Goal: Information Seeking & Learning: Find specific fact

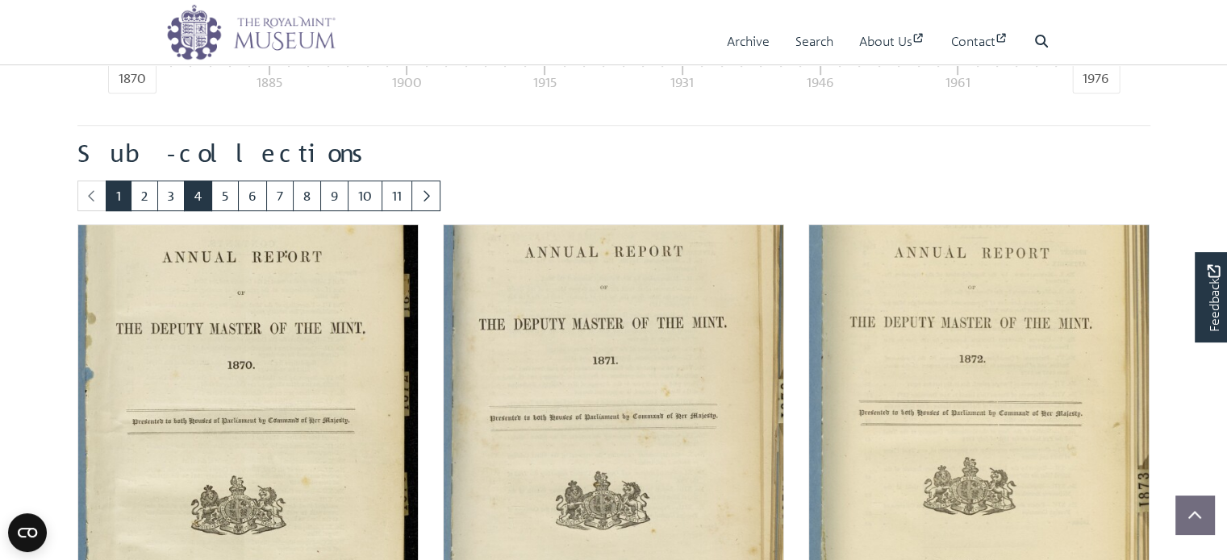
scroll to position [570, 0]
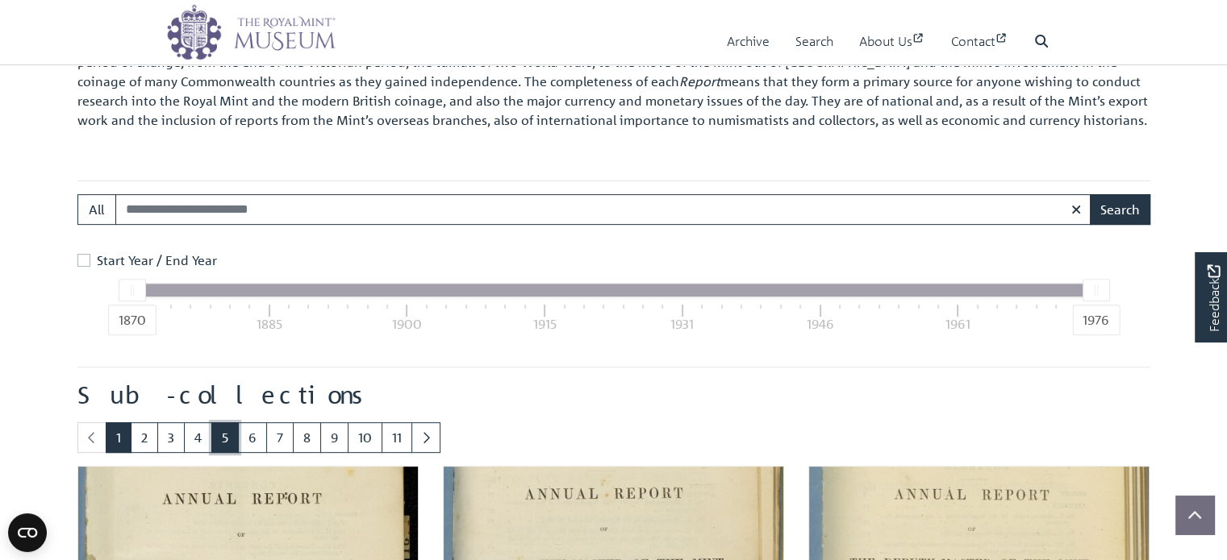
click at [225, 439] on link "5" at bounding box center [224, 438] width 27 height 31
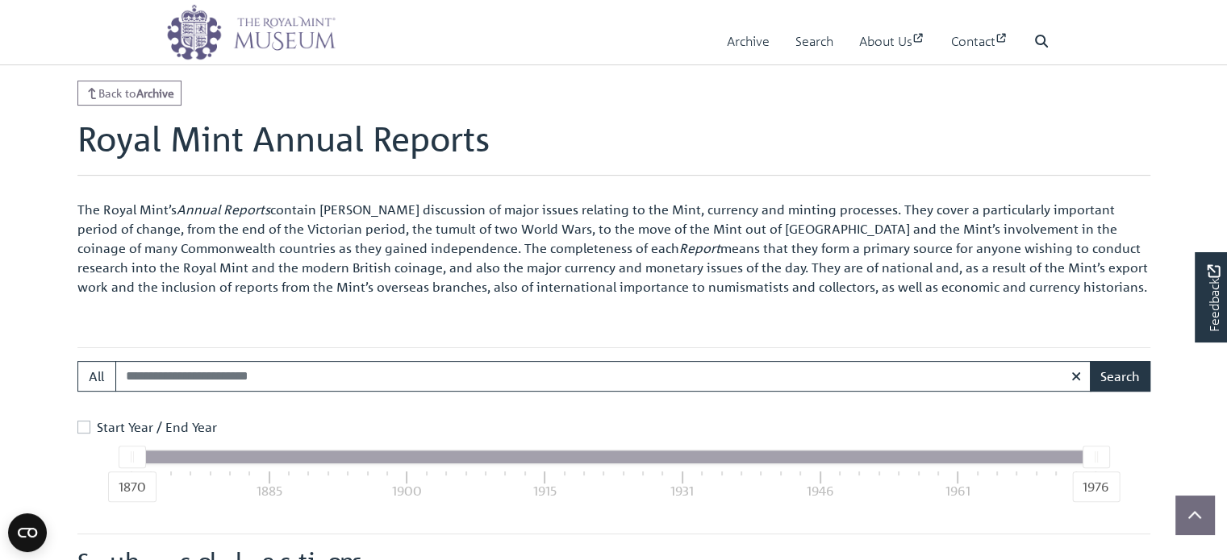
scroll to position [565, 0]
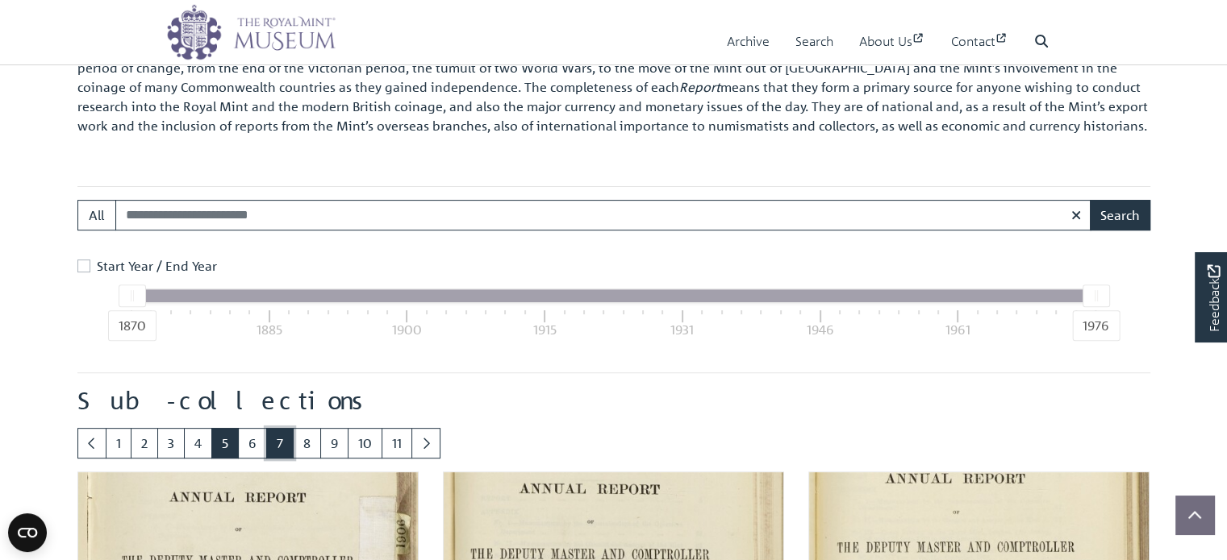
click at [271, 445] on link "7" at bounding box center [279, 443] width 27 height 31
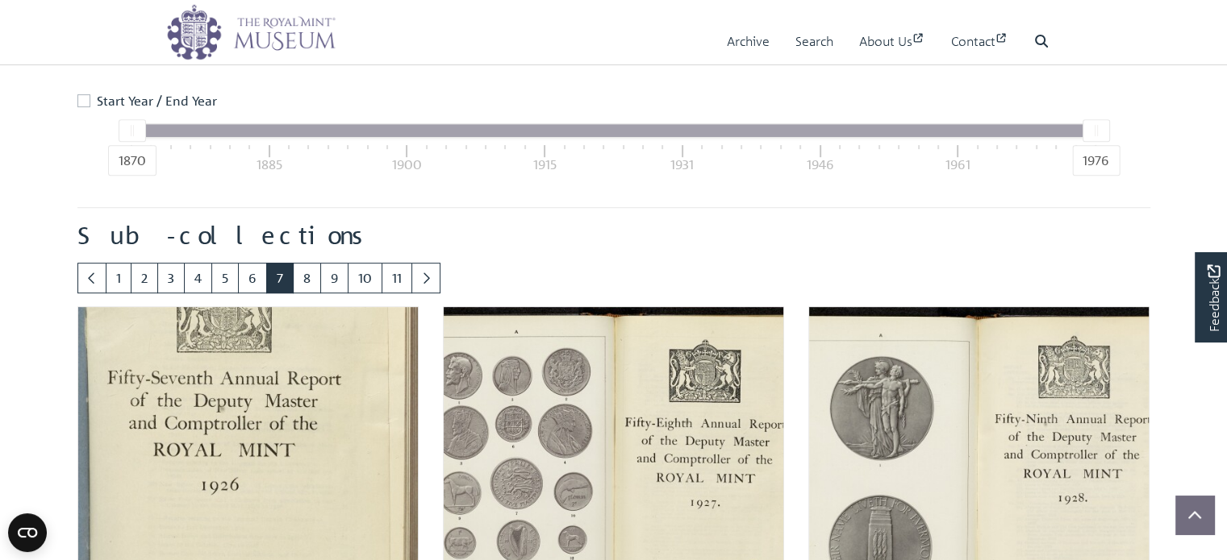
scroll to position [731, 0]
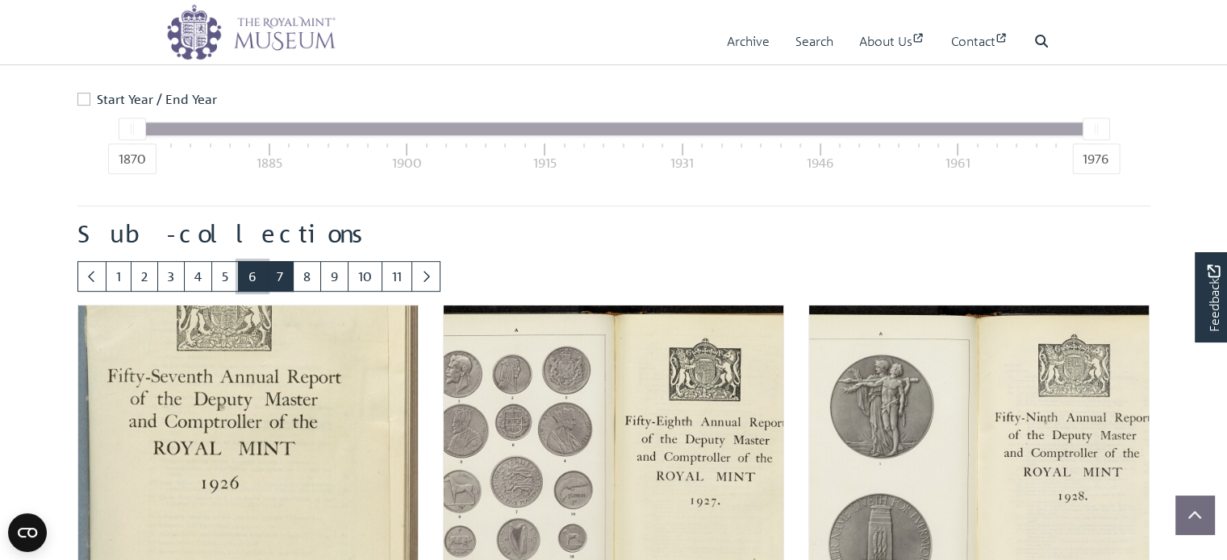
click at [255, 283] on link "6" at bounding box center [252, 276] width 29 height 31
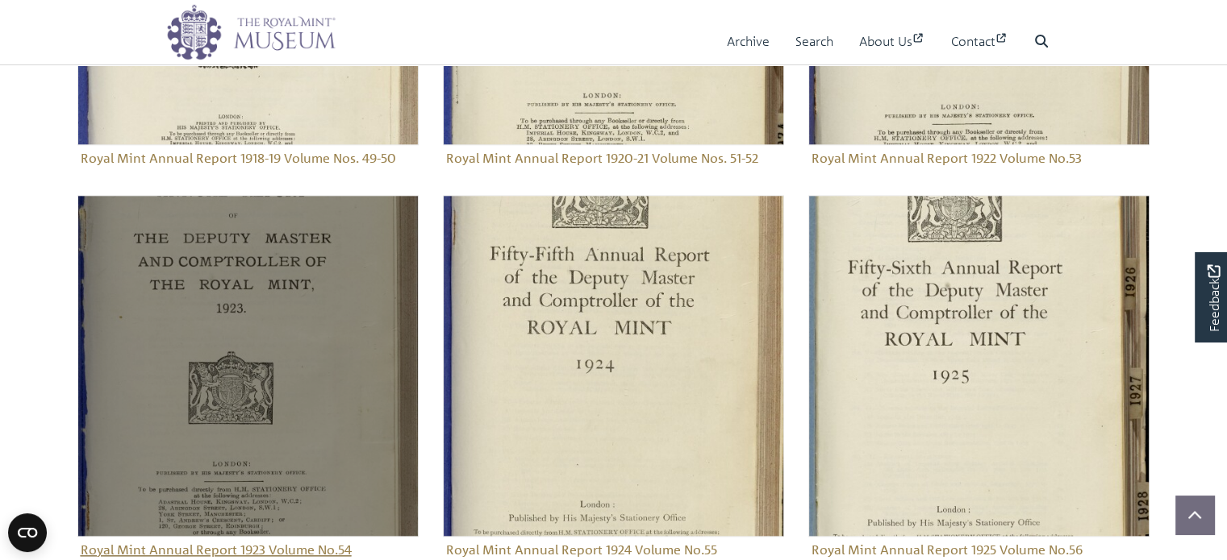
scroll to position [1699, 0]
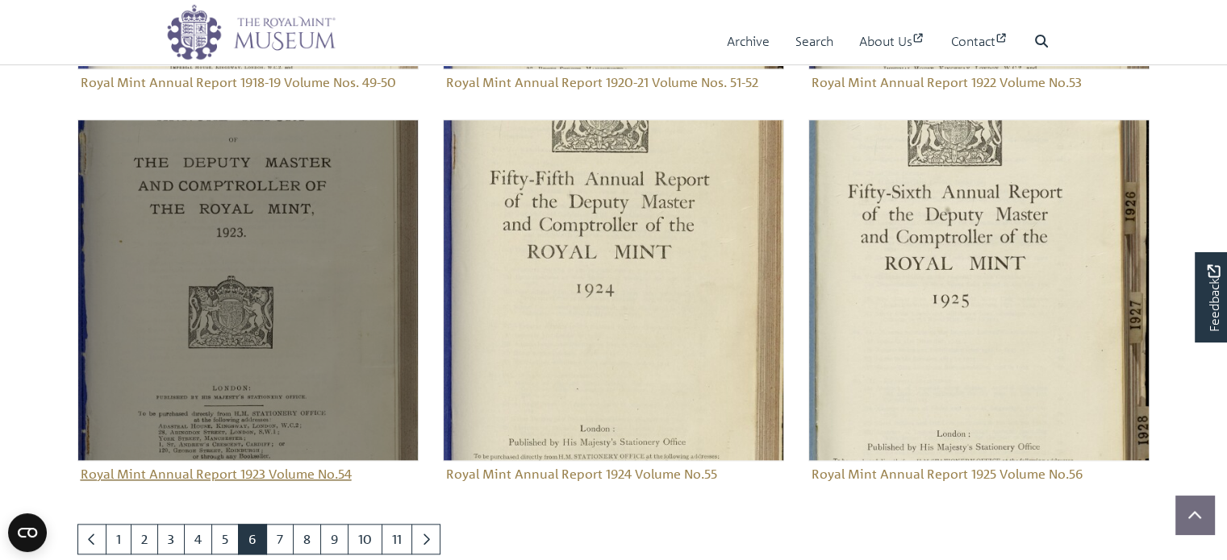
click at [265, 322] on img "Sub-collection" at bounding box center [247, 289] width 341 height 341
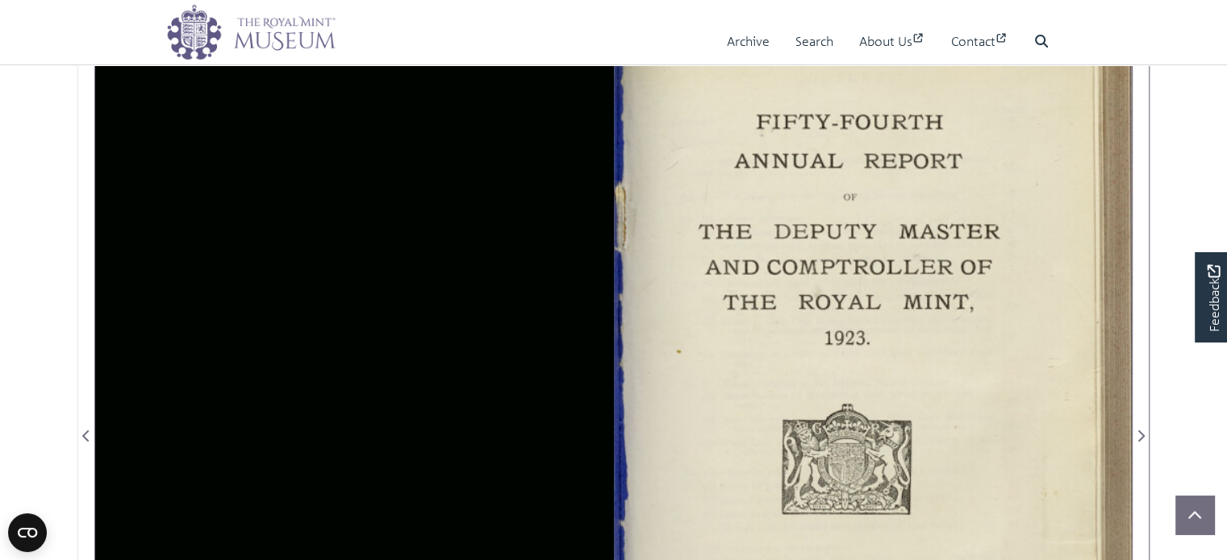
scroll to position [323, 0]
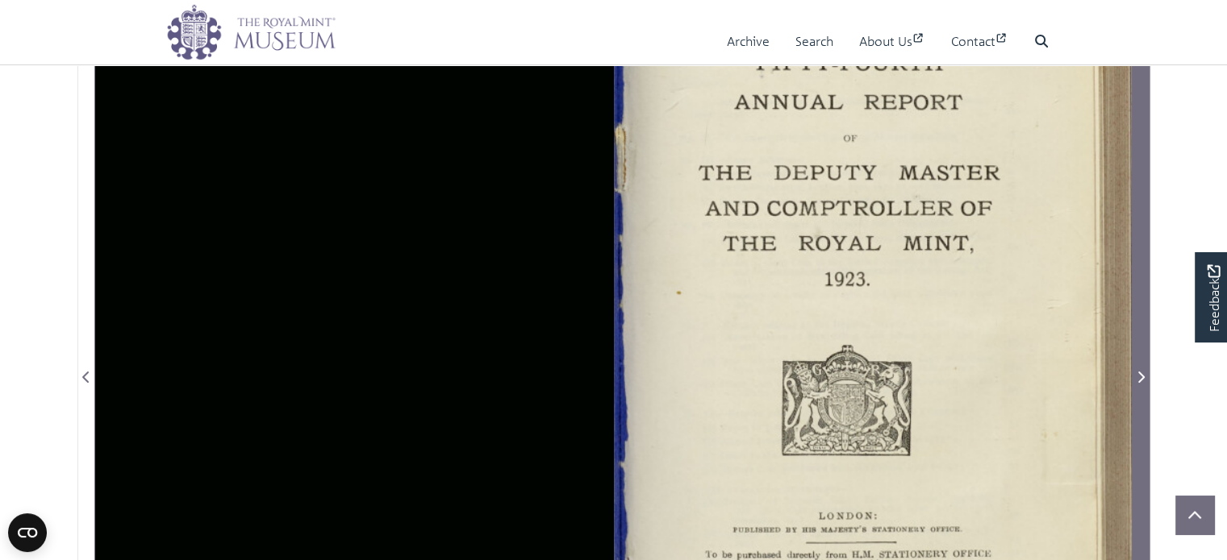
click at [1139, 377] on icon "Next Page" at bounding box center [1140, 377] width 8 height 13
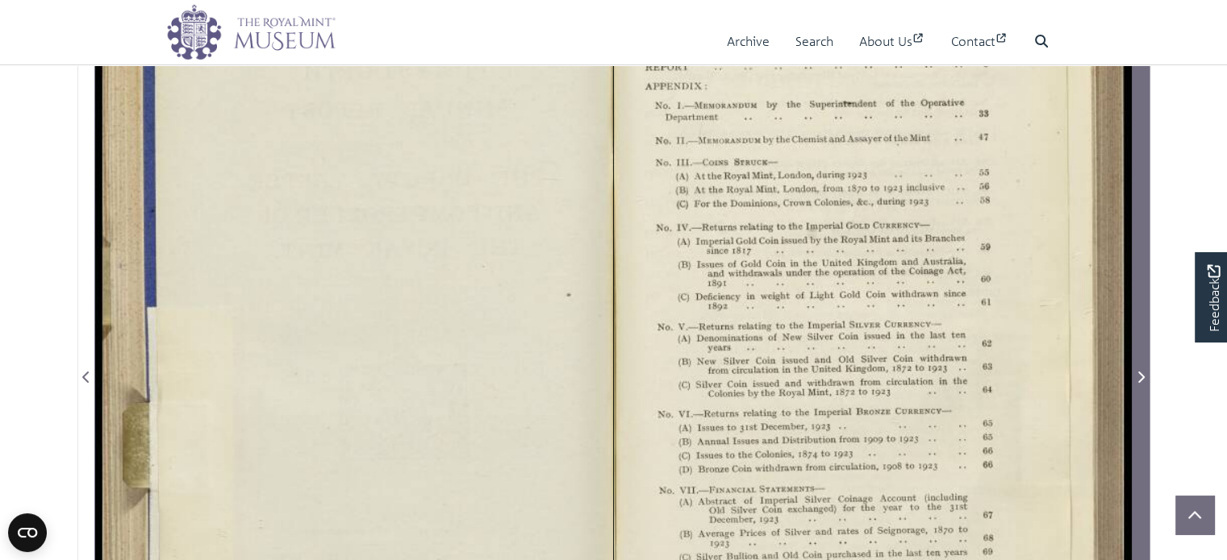
click at [1139, 377] on icon "Next Page" at bounding box center [1140, 377] width 8 height 13
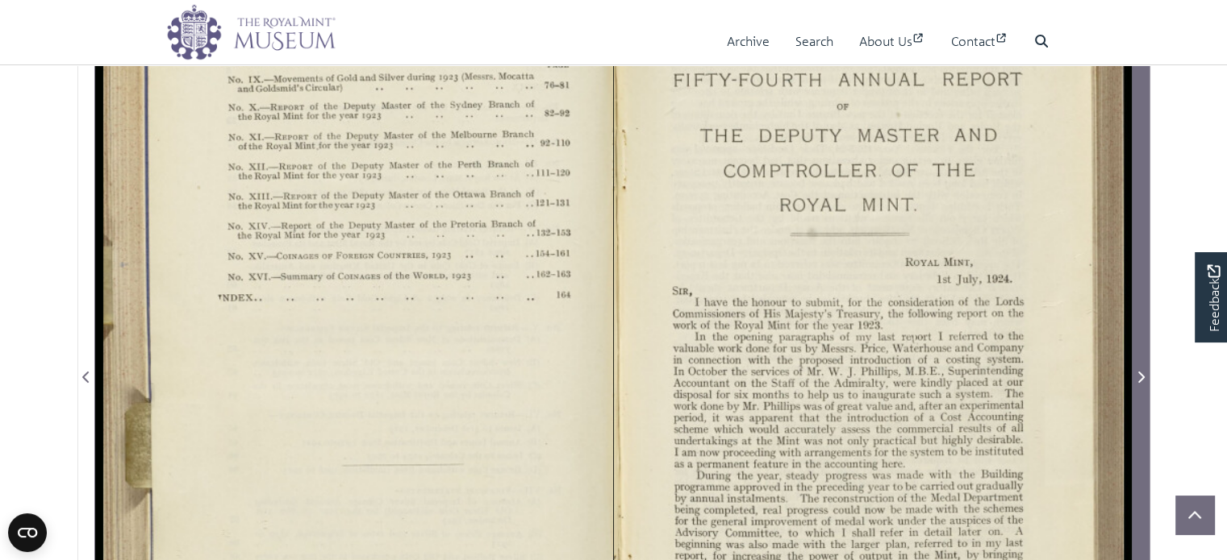
click at [1139, 377] on icon "Next Page" at bounding box center [1140, 377] width 8 height 13
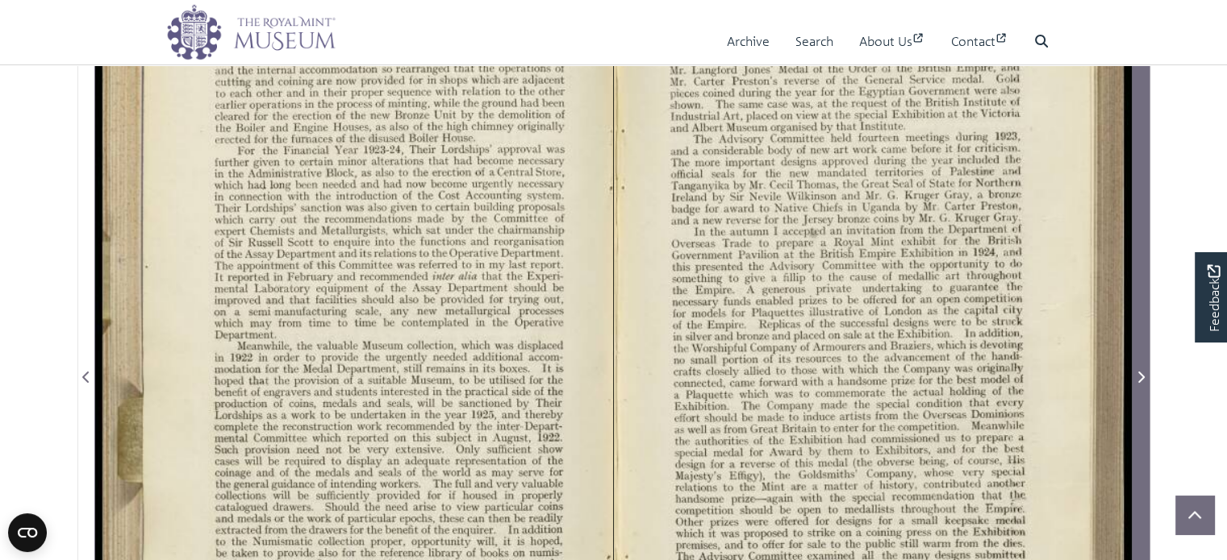
click at [1139, 377] on icon "Next Page" at bounding box center [1140, 377] width 8 height 13
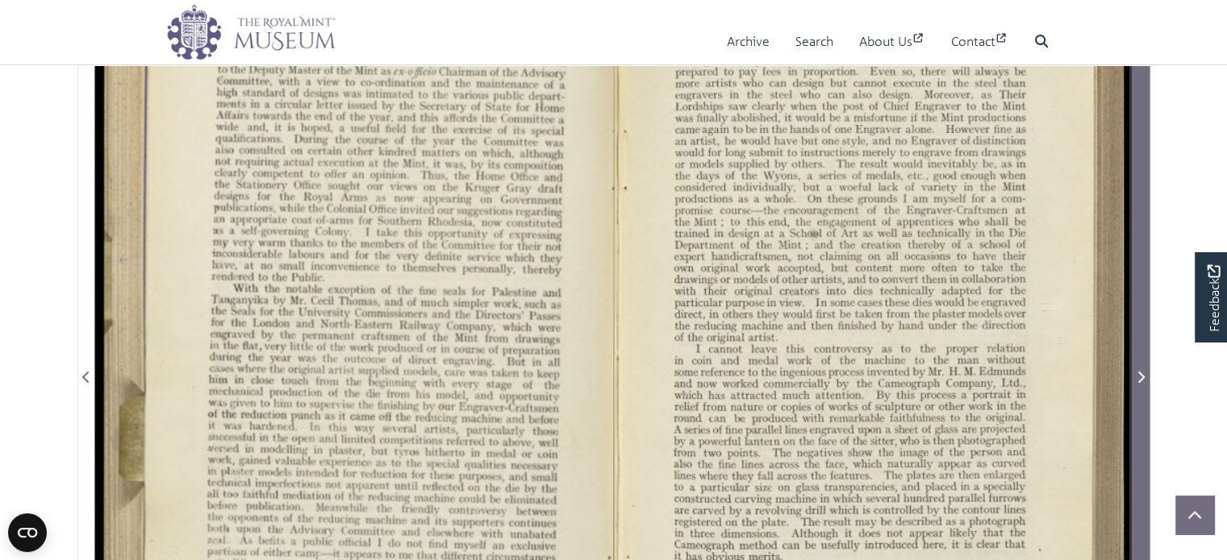
click at [1139, 377] on icon "Next Page" at bounding box center [1140, 377] width 8 height 13
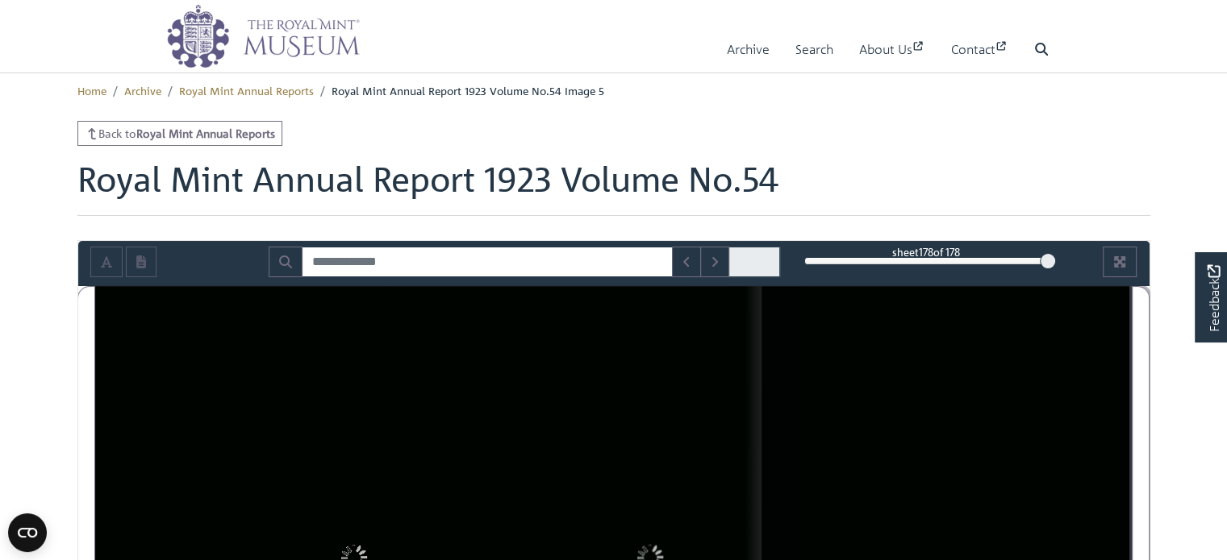
drag, startPoint x: 814, startPoint y: 261, endPoint x: 1063, endPoint y: 267, distance: 248.4
click at [1063, 267] on div "sheet 178 of 178 178 ***" at bounding box center [613, 262] width 1071 height 31
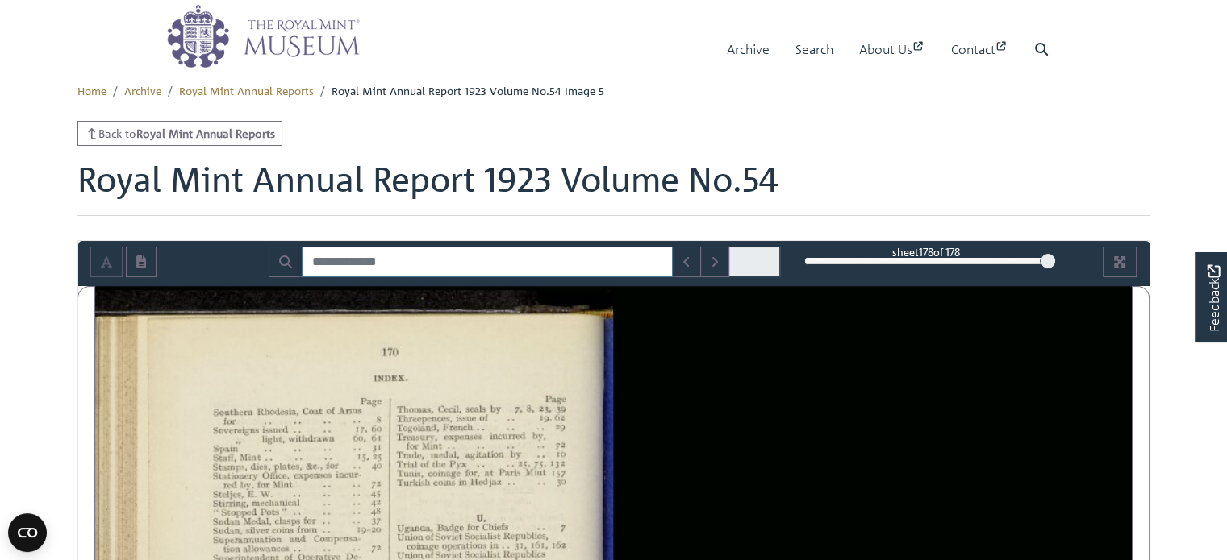
click at [377, 259] on input "Search for" at bounding box center [487, 262] width 371 height 31
type input "**********"
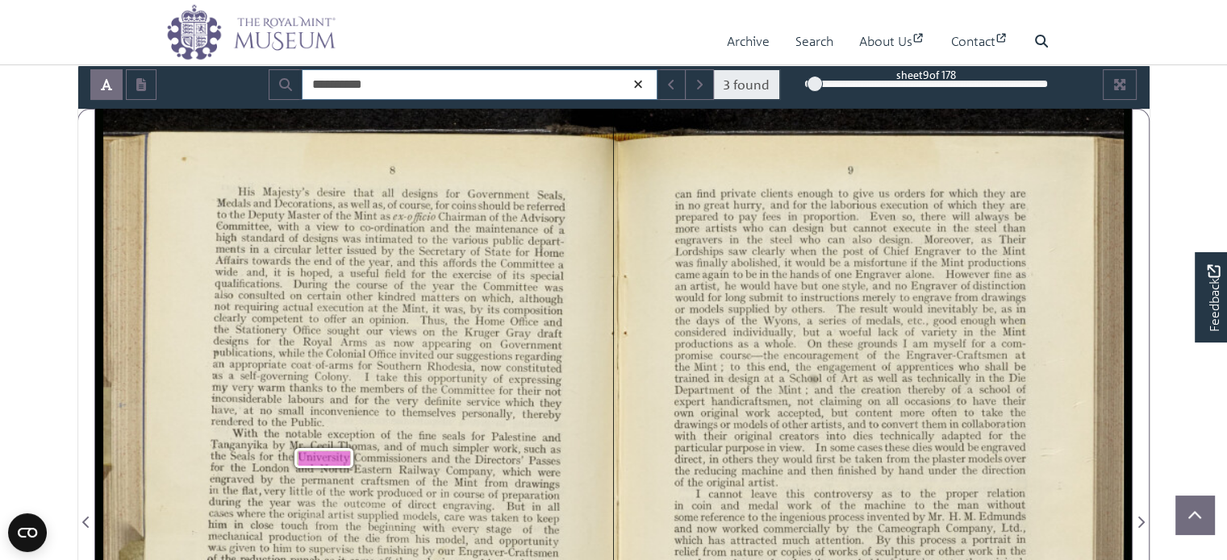
scroll to position [171, 0]
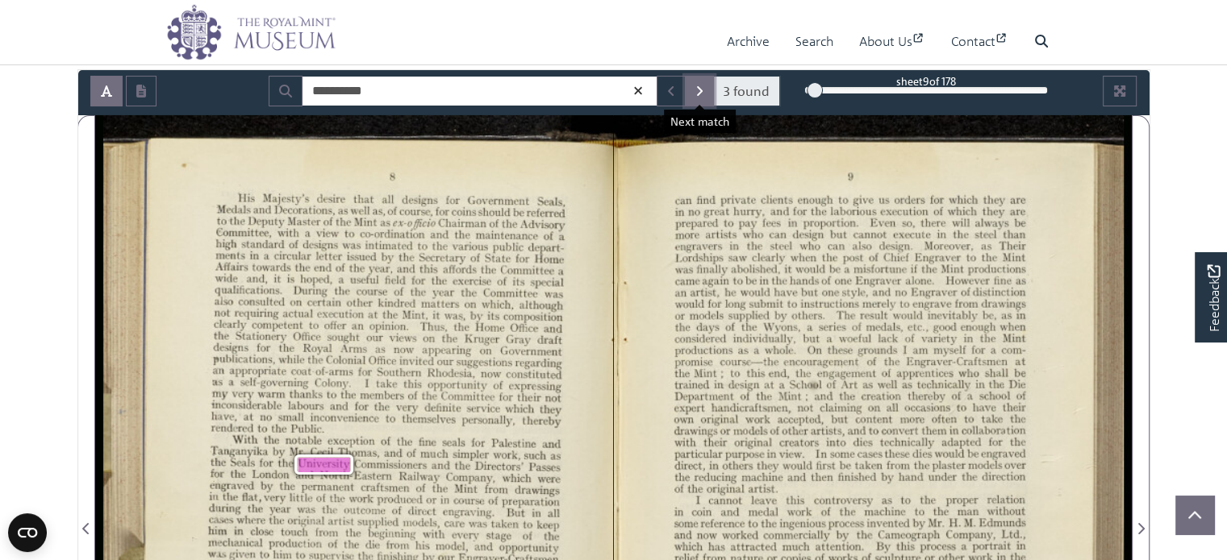
click at [698, 90] on icon "Next Match" at bounding box center [699, 91] width 8 height 13
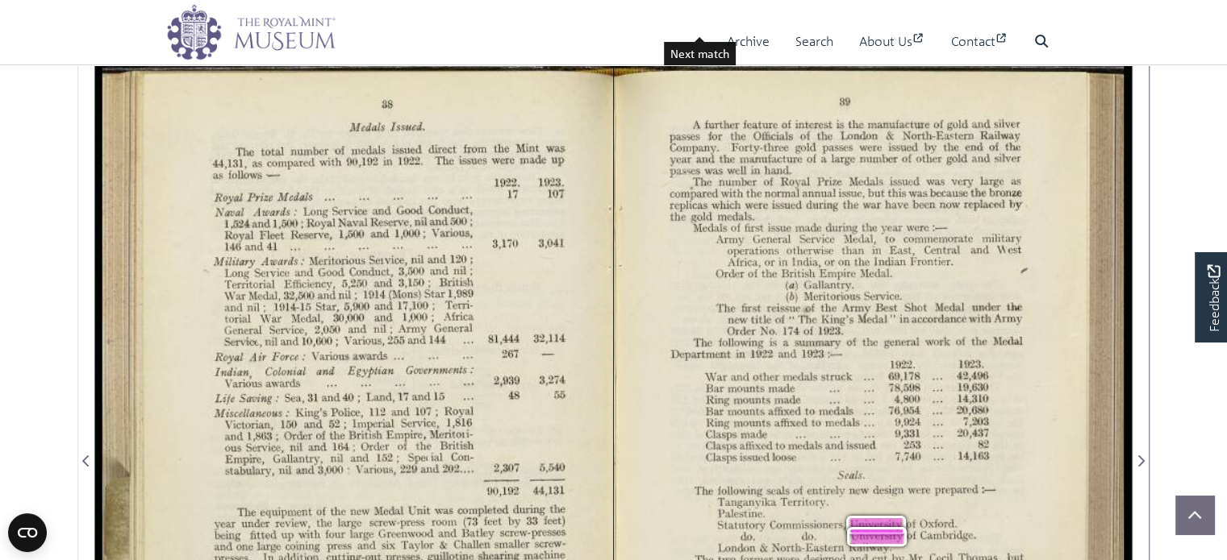
scroll to position [171, 0]
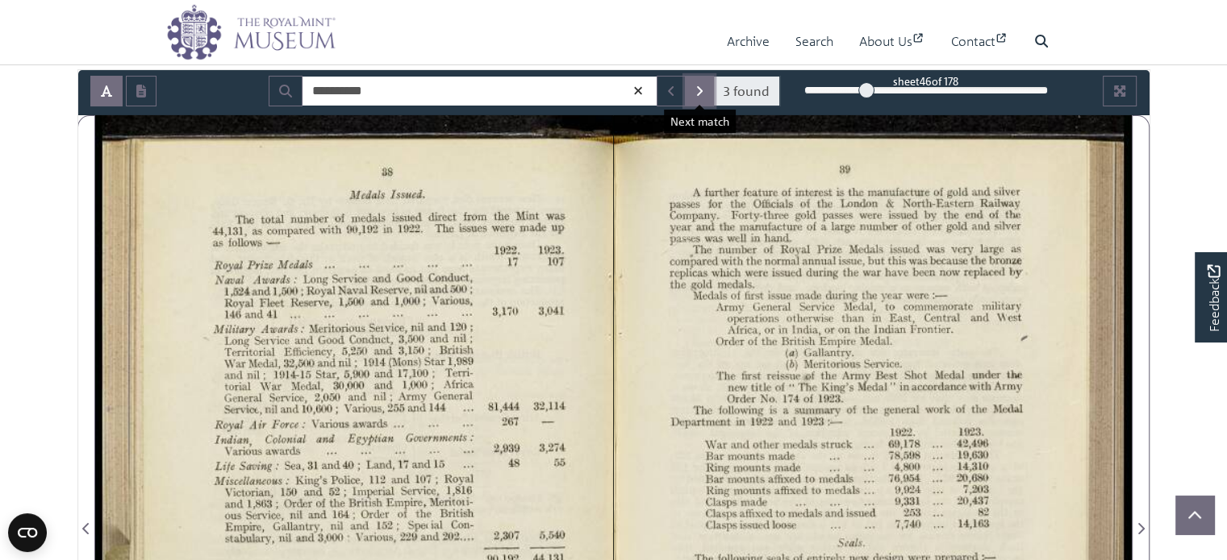
click at [698, 90] on icon "Next Match" at bounding box center [699, 91] width 8 height 13
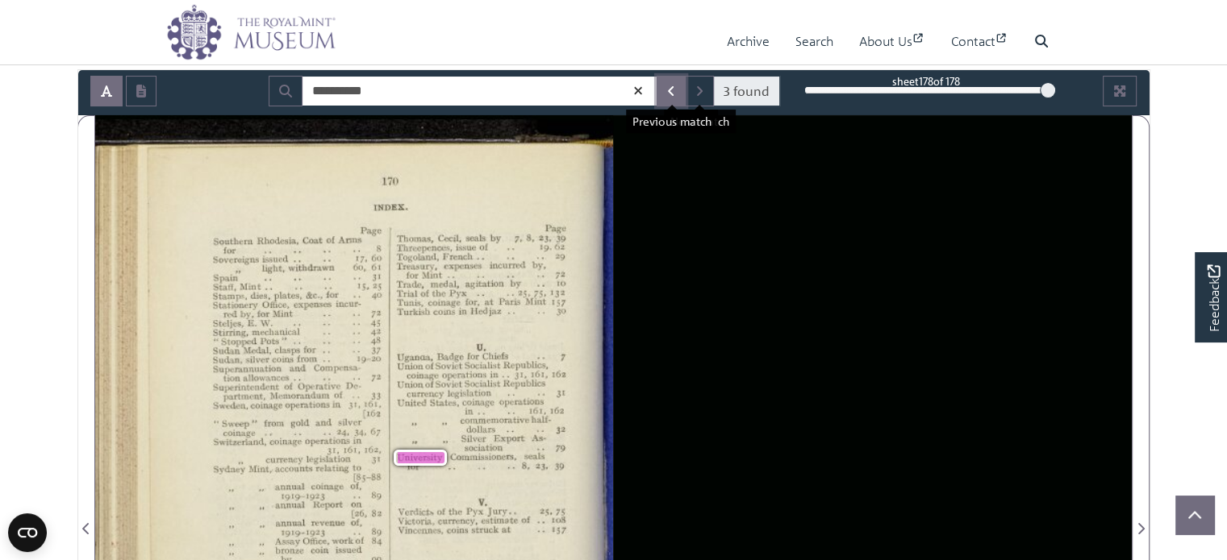
click at [665, 94] on button "Previous Match" at bounding box center [670, 91] width 29 height 31
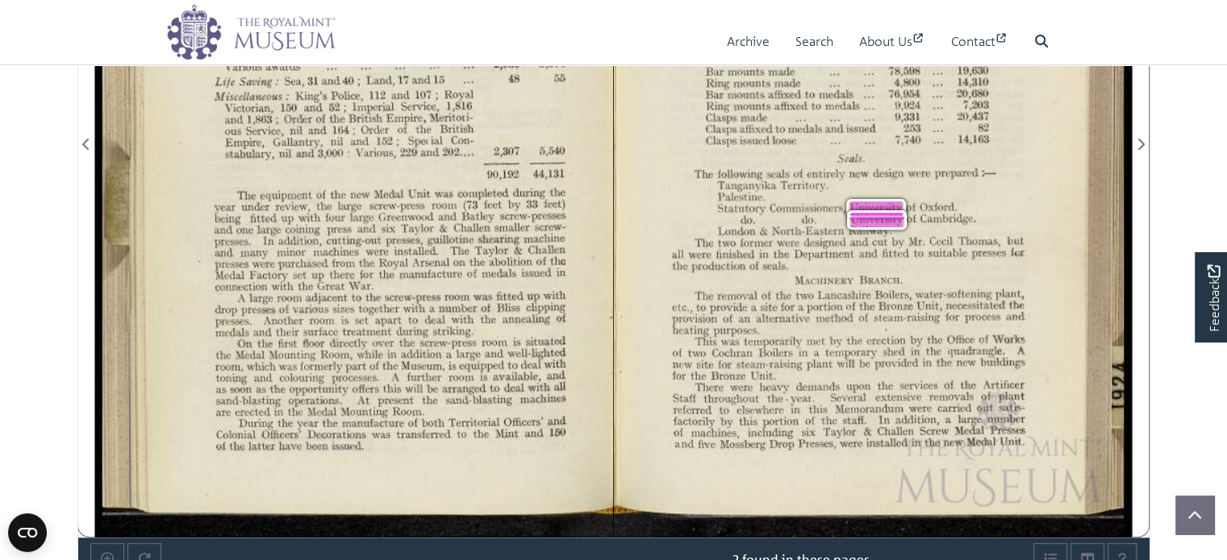
scroll to position [574, 0]
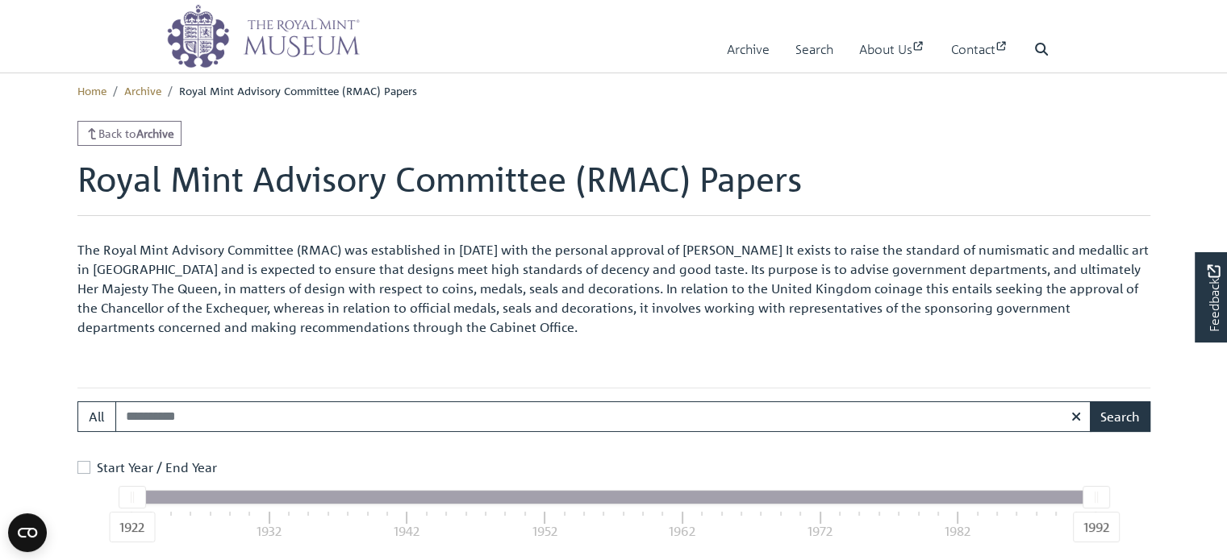
click at [198, 419] on input "Search:" at bounding box center [603, 417] width 976 height 31
type input "**********"
click at [1089, 402] on button "Search" at bounding box center [1119, 417] width 60 height 31
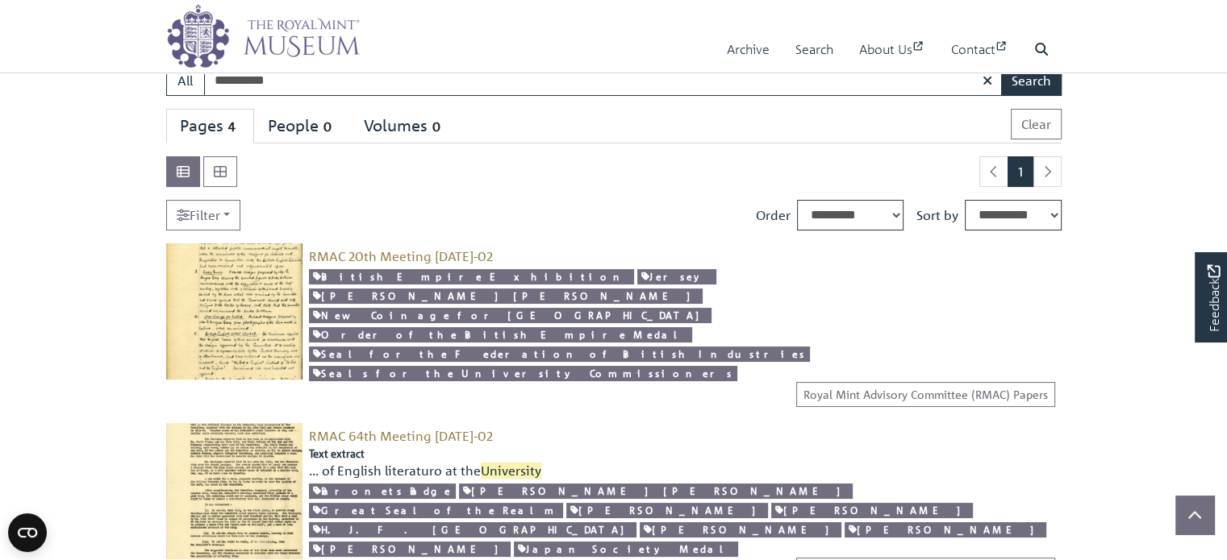
scroll to position [161, 0]
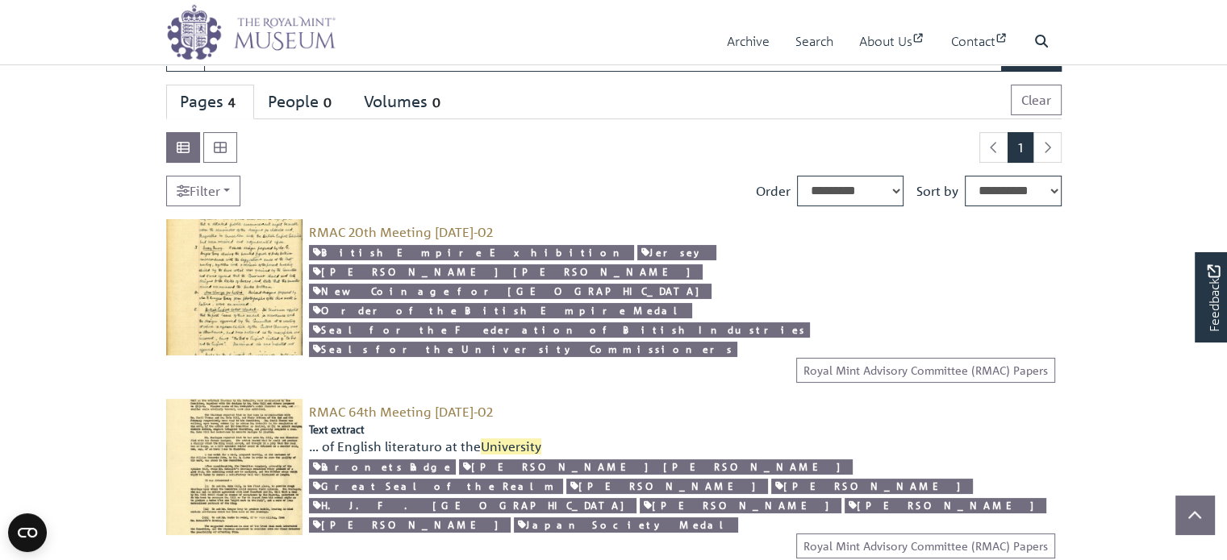
click at [245, 307] on img at bounding box center [234, 287] width 136 height 136
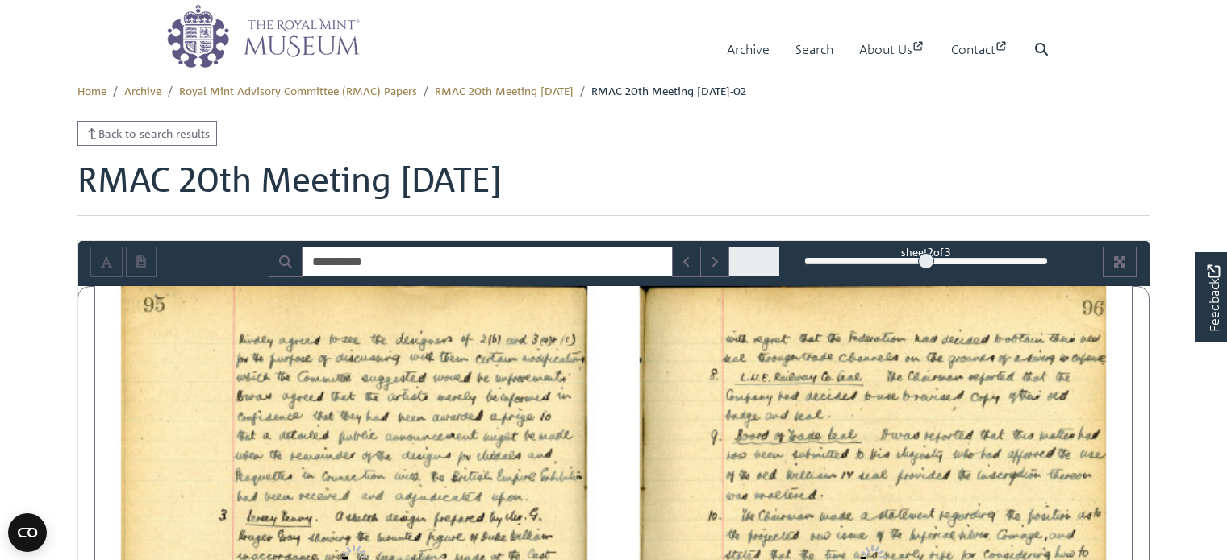
type input "**********"
click at [1119, 260] on icon "Full screen mode" at bounding box center [1119, 261] width 11 height 11
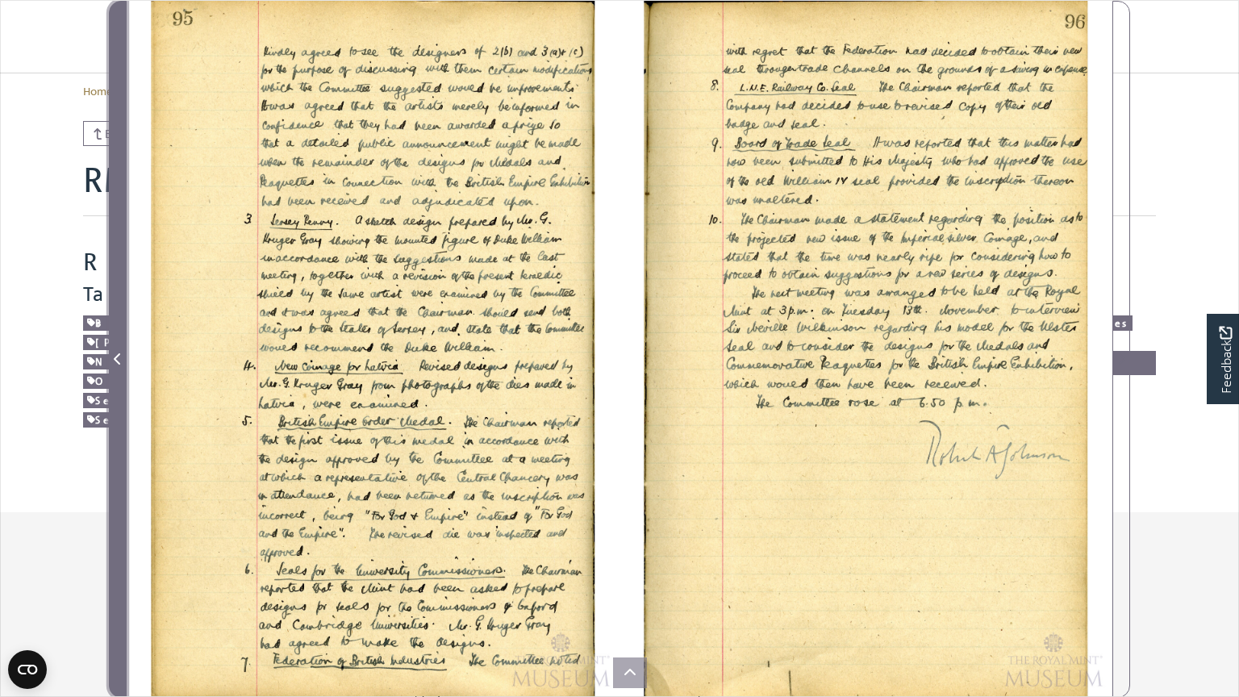
click at [115, 365] on span "Previous Page" at bounding box center [118, 358] width 16 height 19
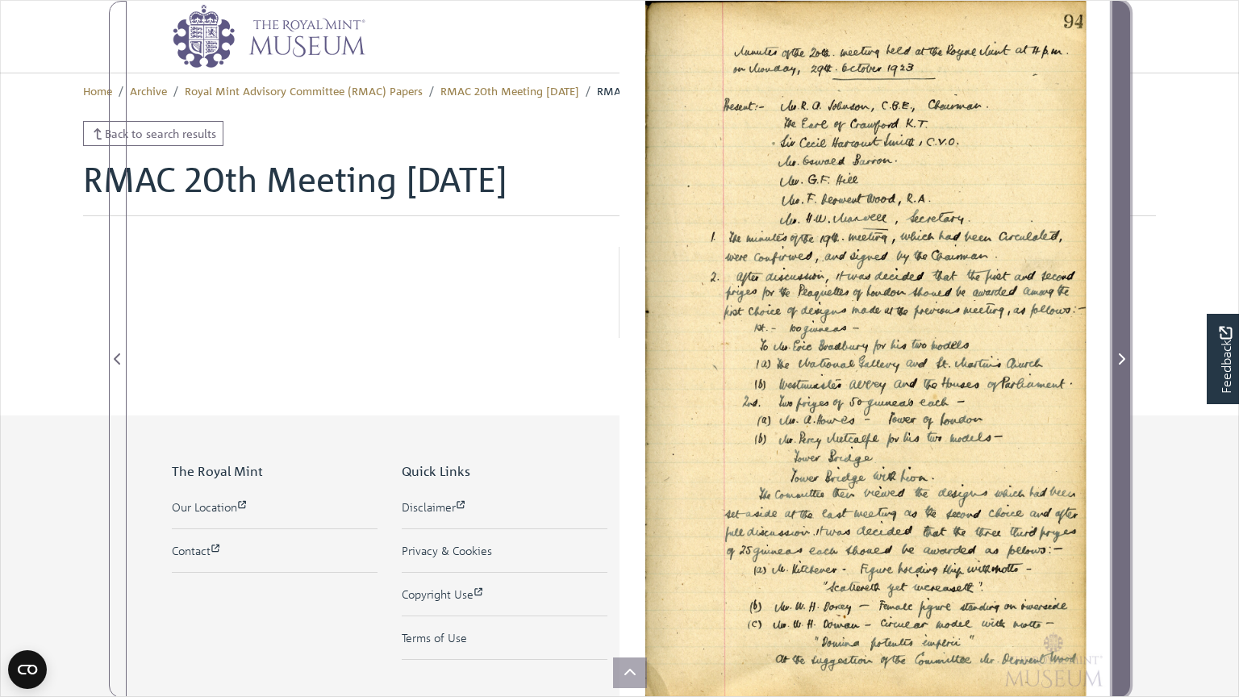
click at [1121, 357] on icon "Next Page" at bounding box center [1121, 358] width 8 height 13
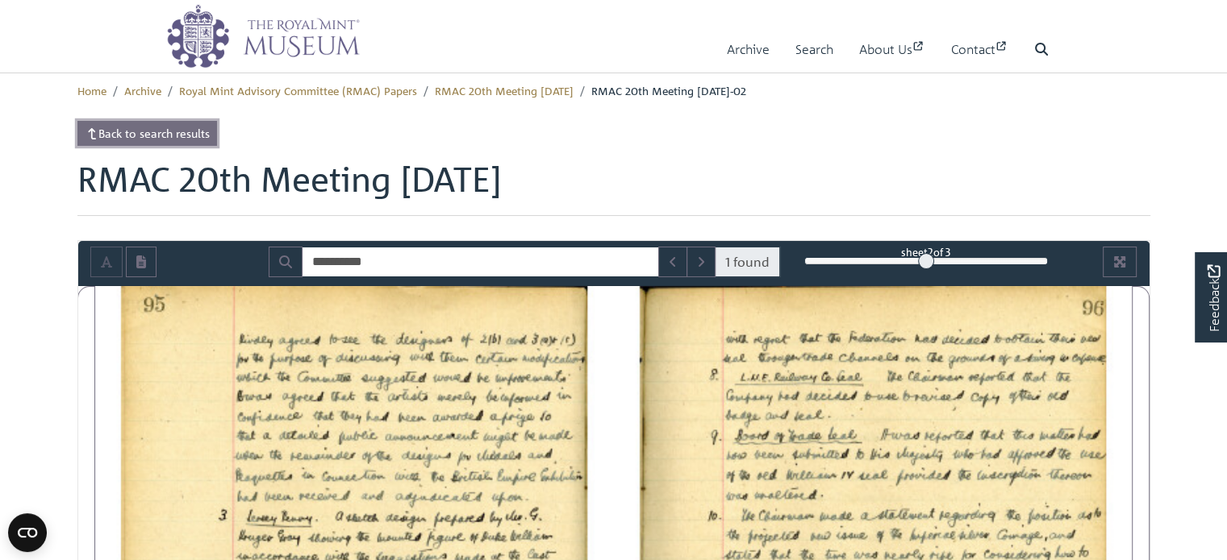
click at [128, 132] on link "Back to search results" at bounding box center [147, 133] width 140 height 25
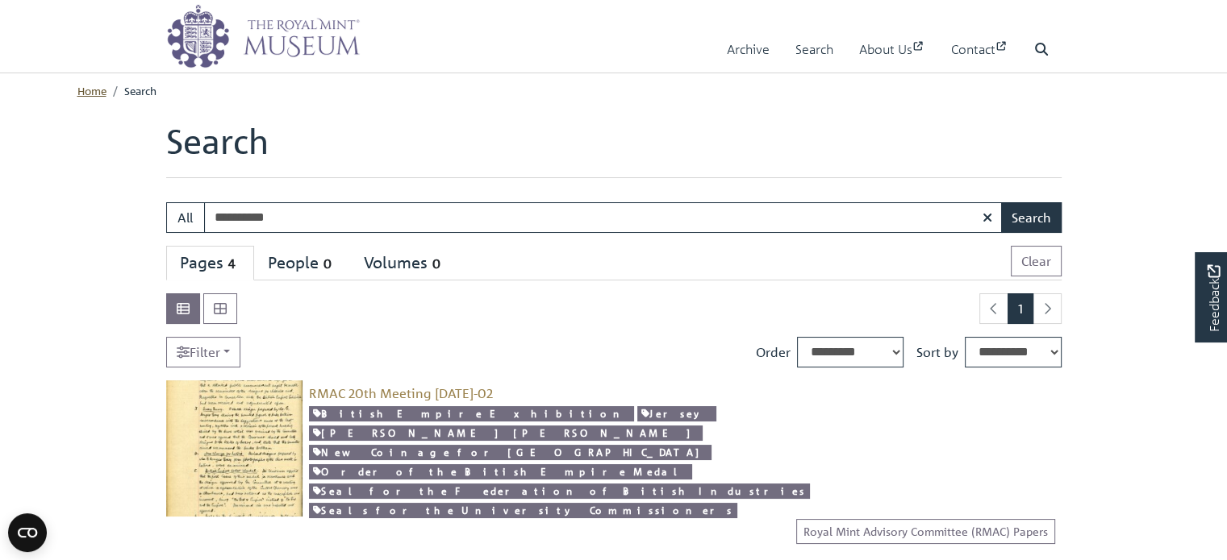
click at [94, 96] on link "Home" at bounding box center [91, 90] width 29 height 15
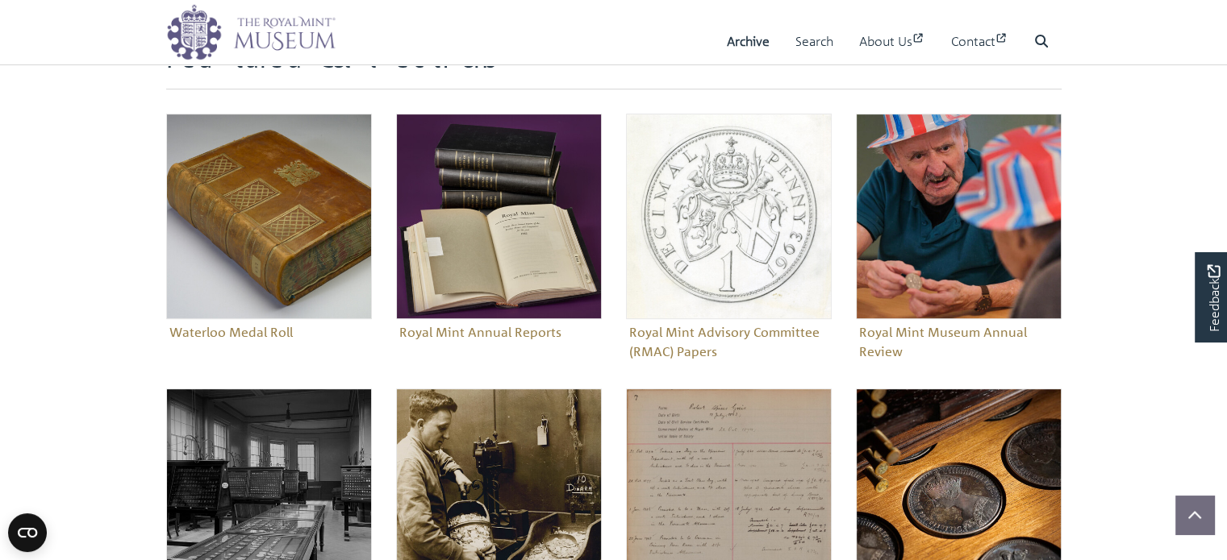
scroll to position [645, 0]
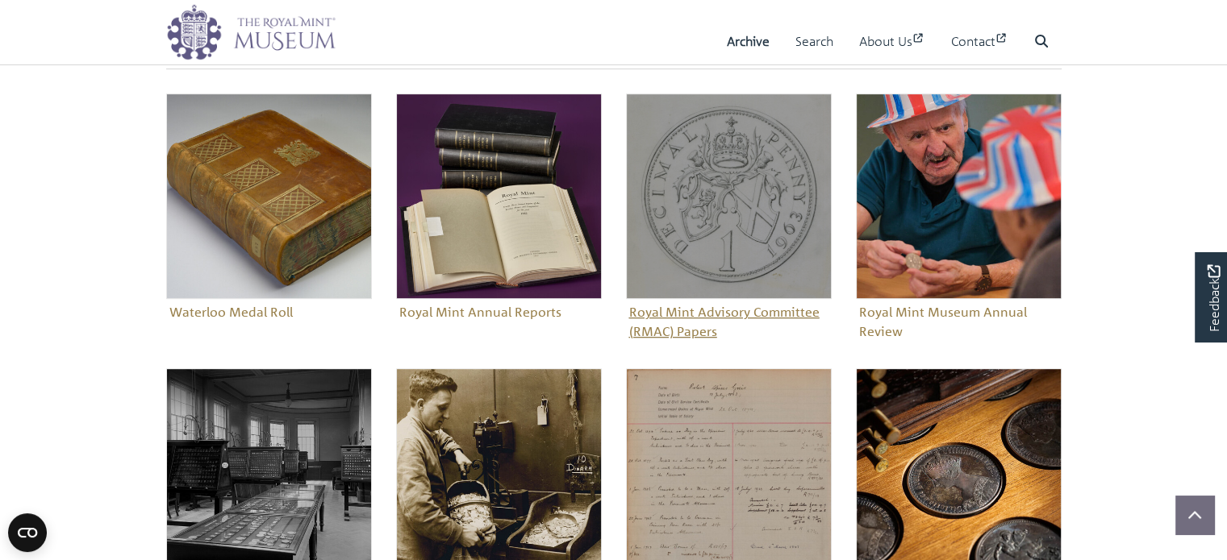
click at [735, 218] on img "Sub-collection" at bounding box center [729, 197] width 206 height 206
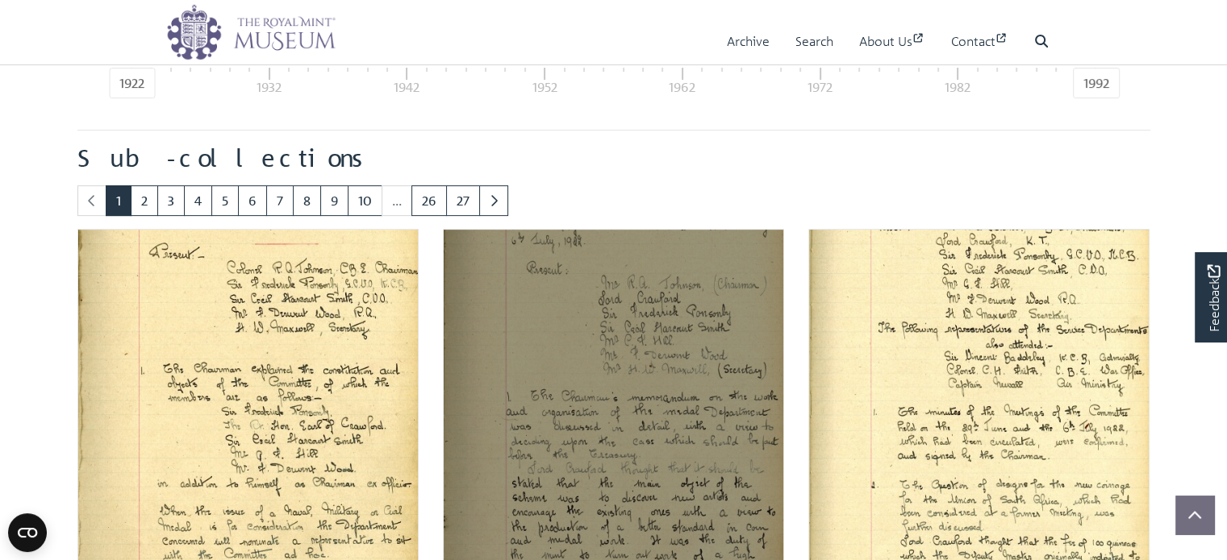
scroll to position [484, 0]
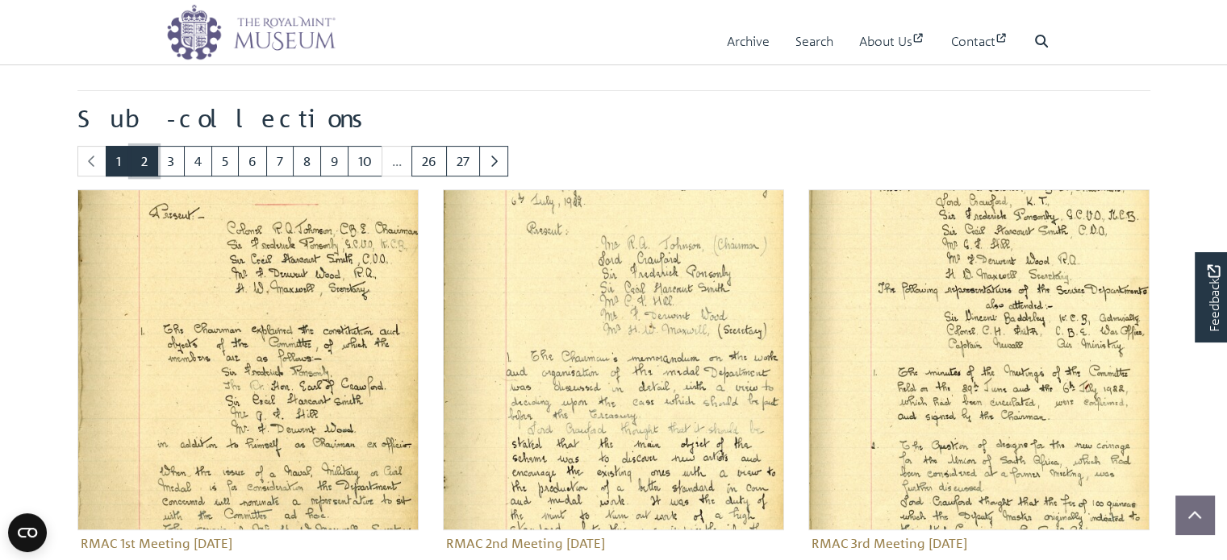
click at [145, 164] on link "2" at bounding box center [144, 161] width 27 height 31
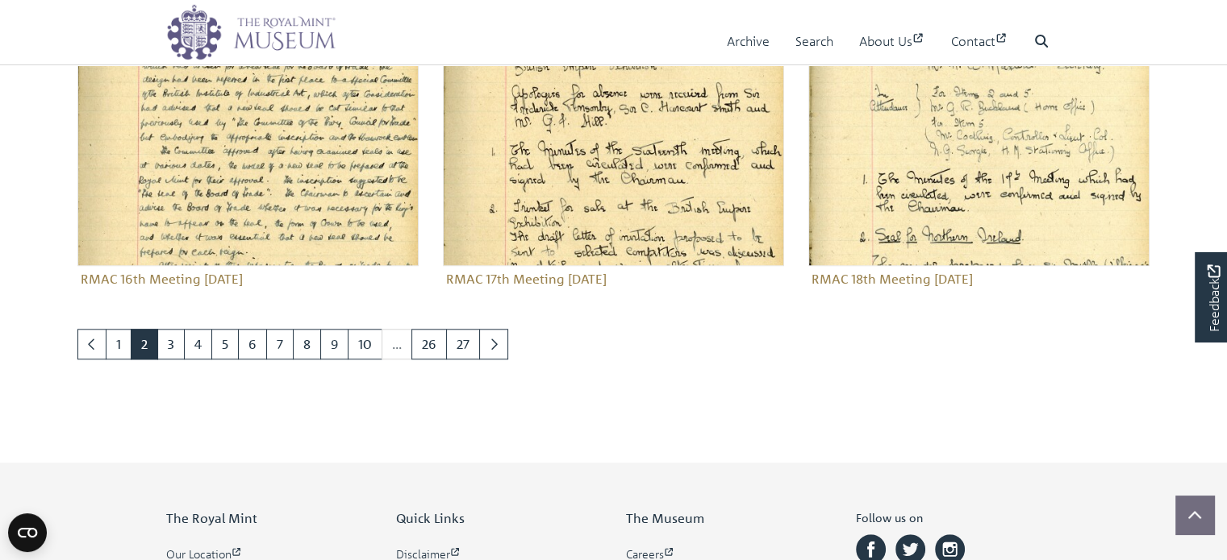
scroll to position [1532, 0]
click at [165, 350] on link "3" at bounding box center [170, 343] width 27 height 31
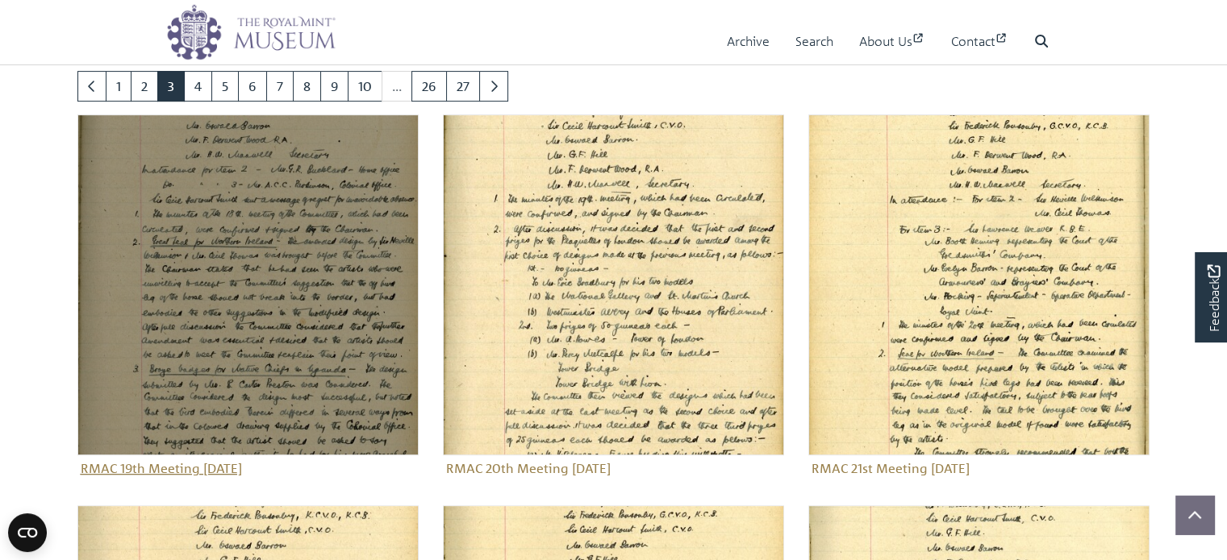
scroll to position [565, 0]
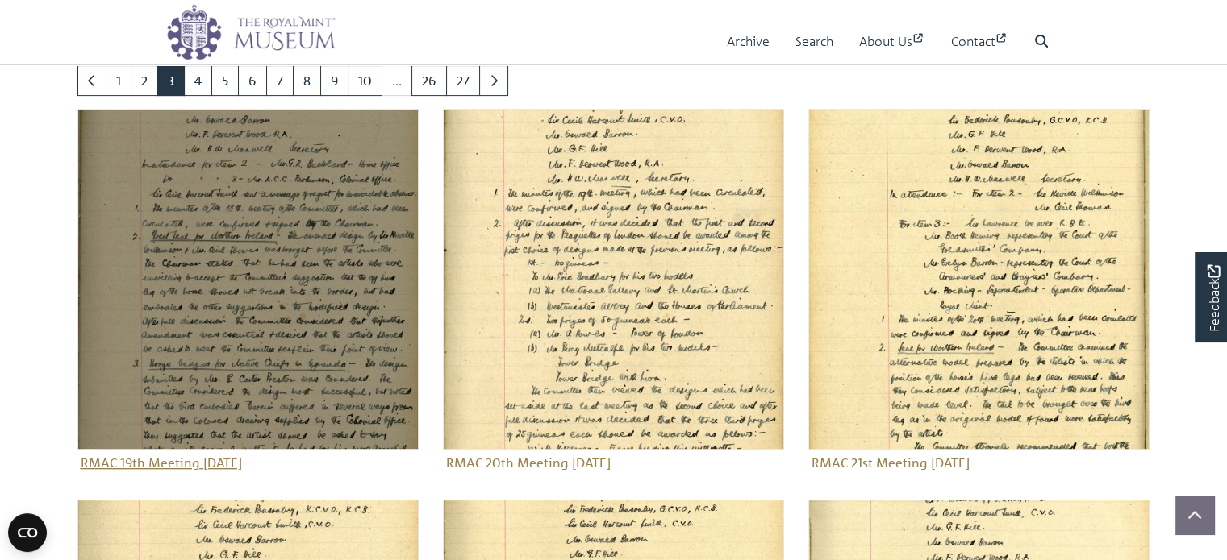
click at [216, 282] on img "Sub-collection" at bounding box center [247, 279] width 341 height 341
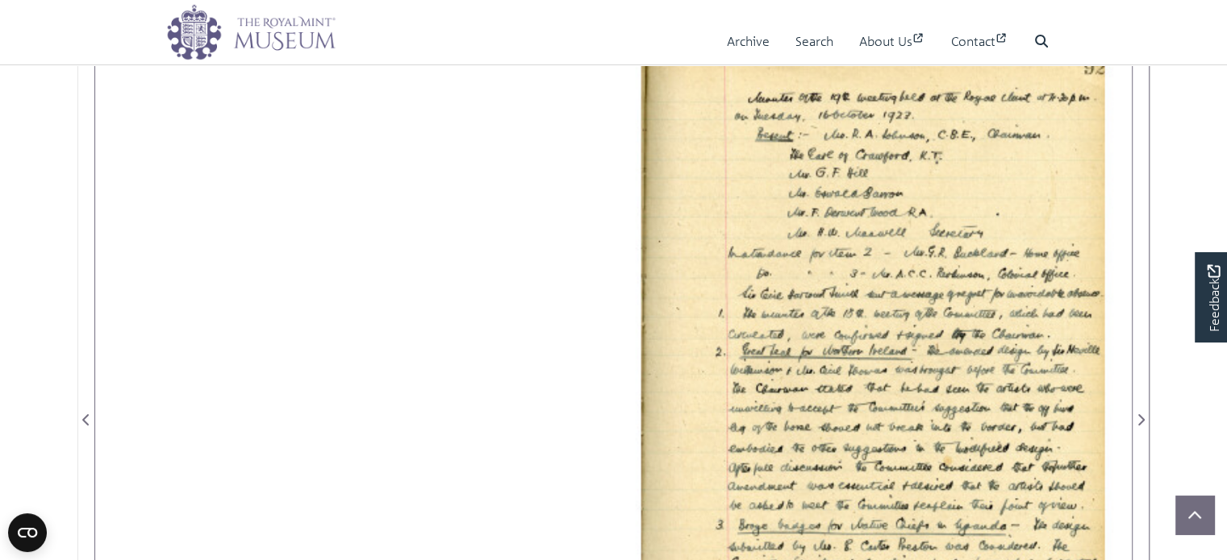
scroll to position [81, 0]
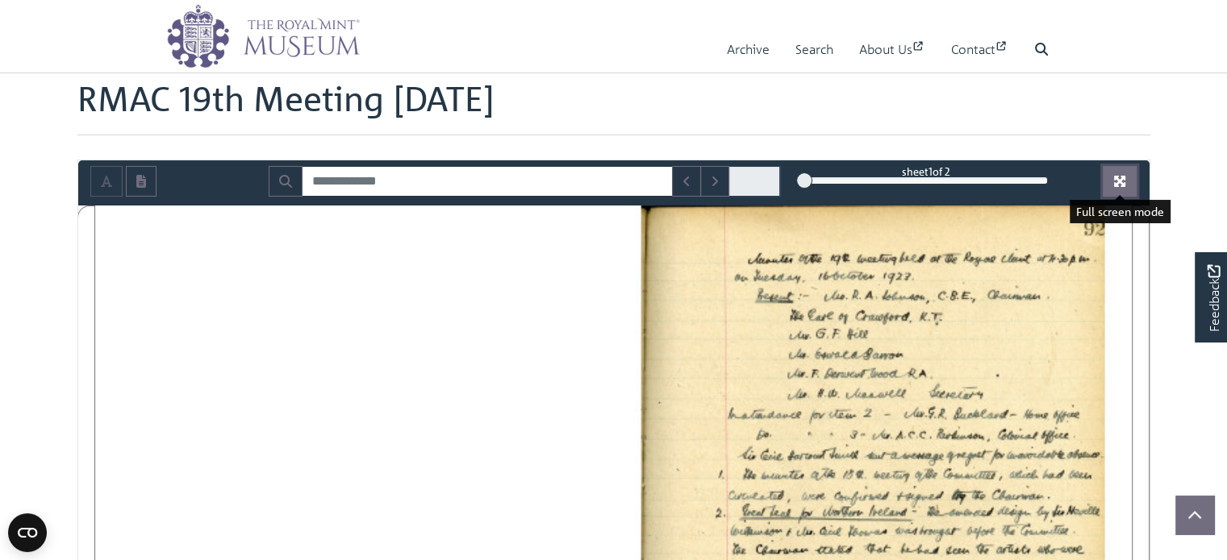
click at [1123, 177] on icon "Full screen mode" at bounding box center [1119, 181] width 11 height 11
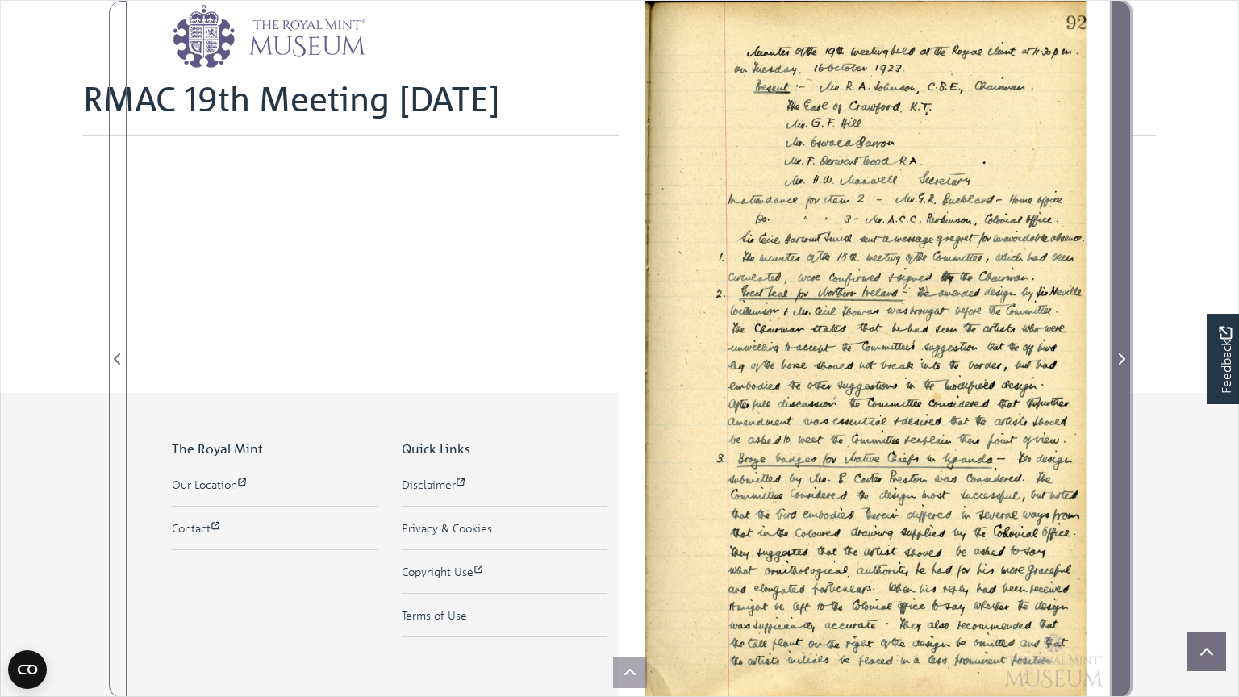
click at [1119, 362] on icon "Next Page" at bounding box center [1122, 358] width 6 height 11
